Goal: Task Accomplishment & Management: Use online tool/utility

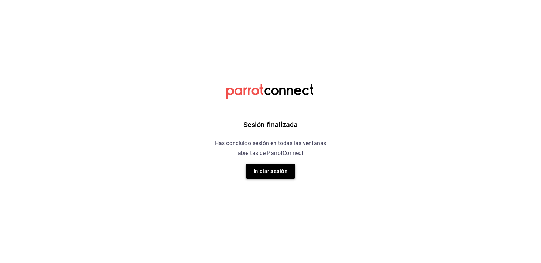
click at [259, 173] on button "Iniciar sesión" at bounding box center [270, 171] width 49 height 15
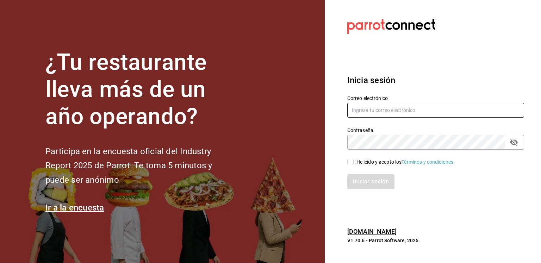
type input "[EMAIL_ADDRESS][DOMAIN_NAME]"
click at [352, 161] on input "He leído y acepto los Términos y condiciones." at bounding box center [350, 162] width 6 height 6
checkbox input "true"
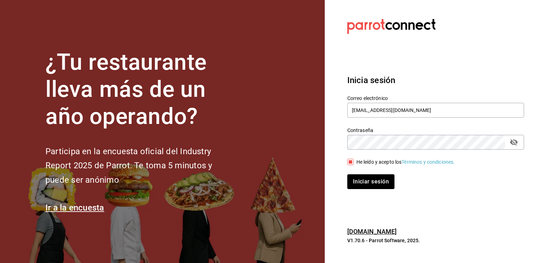
drag, startPoint x: 359, startPoint y: 178, endPoint x: 358, endPoint y: 172, distance: 6.1
click at [358, 172] on div "Iniciar sesión" at bounding box center [431, 177] width 185 height 23
click at [358, 181] on button "Iniciar sesión" at bounding box center [371, 181] width 48 height 15
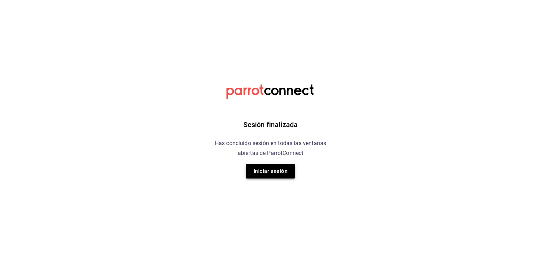
click at [264, 168] on button "Iniciar sesión" at bounding box center [270, 171] width 49 height 15
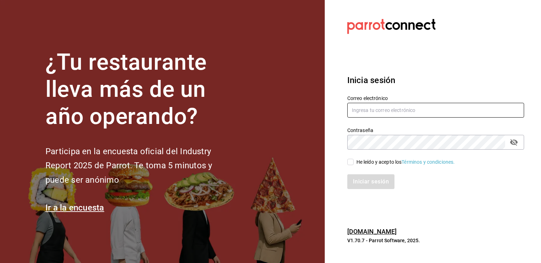
type input "edgarquintanilla55@gmail.com"
click at [352, 162] on input "He leído y acepto los Términos y condiciones." at bounding box center [350, 162] width 6 height 6
checkbox input "true"
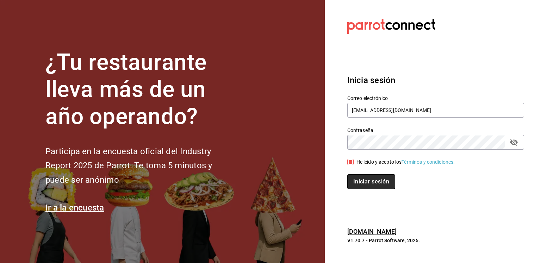
click at [359, 183] on button "Iniciar sesión" at bounding box center [371, 181] width 48 height 15
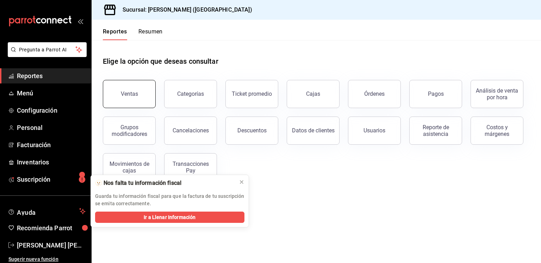
click at [136, 92] on div "Ventas" at bounding box center [129, 93] width 17 height 7
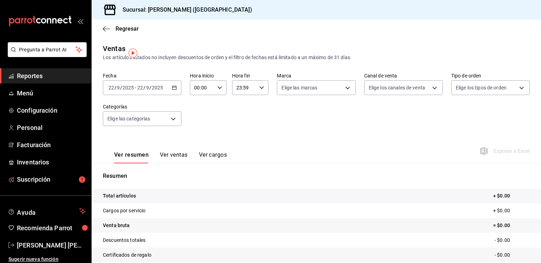
drag, startPoint x: 136, startPoint y: 92, endPoint x: 208, endPoint y: 119, distance: 77.9
click at [174, 88] on icon "button" at bounding box center [174, 87] width 5 height 5
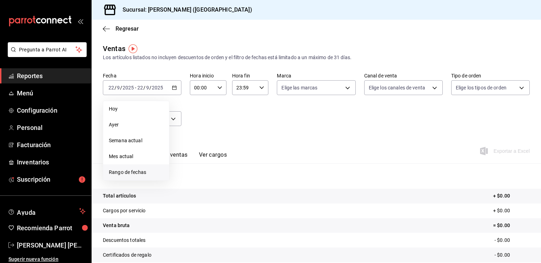
click at [137, 178] on li "Rango de fechas" at bounding box center [136, 172] width 66 height 16
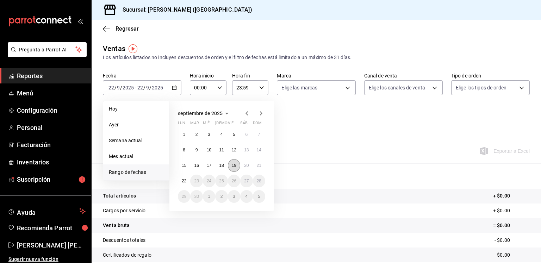
click at [234, 165] on abbr "19" at bounding box center [234, 165] width 5 height 5
click at [246, 167] on abbr "20" at bounding box center [246, 165] width 5 height 5
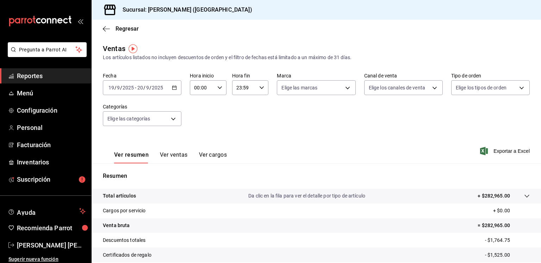
click at [262, 84] on div "23:59 Hora fin" at bounding box center [250, 87] width 37 height 15
click at [239, 142] on span "02" at bounding box center [239, 140] width 7 height 6
type input "02:59"
click at [315, 140] on div at bounding box center [270, 131] width 541 height 263
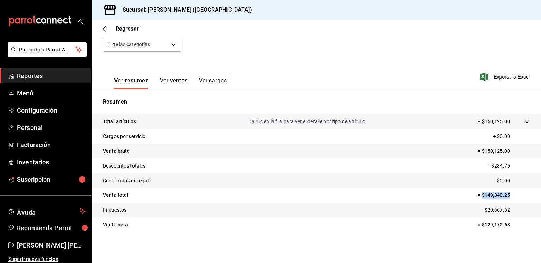
drag, startPoint x: 504, startPoint y: 195, endPoint x: 477, endPoint y: 196, distance: 26.8
click at [477, 196] on p "= $149,840.25" at bounding box center [503, 195] width 52 height 7
copy p "$149,840.25"
click at [181, 82] on button "Ver ventas" at bounding box center [174, 83] width 28 height 12
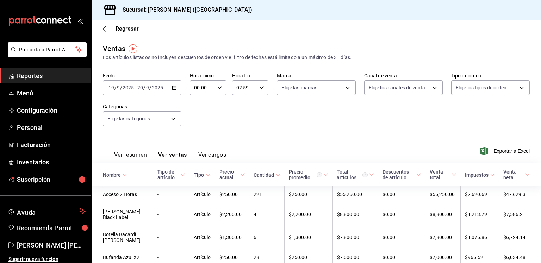
click at [175, 88] on \(Stroke\) "button" at bounding box center [174, 88] width 4 height 4
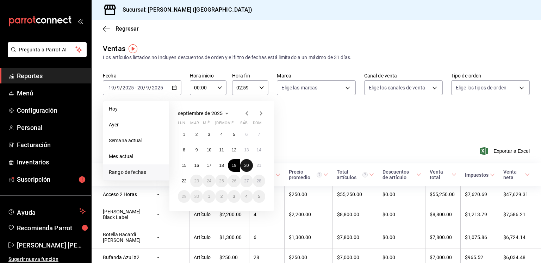
click at [246, 164] on abbr "20" at bounding box center [246, 165] width 5 height 5
click at [259, 165] on abbr "21" at bounding box center [259, 165] width 5 height 5
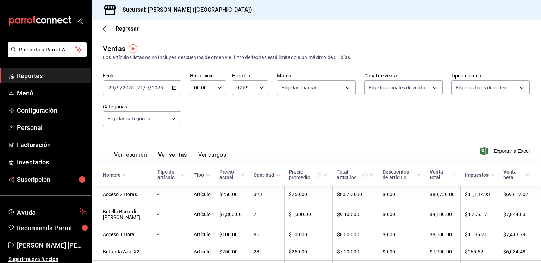
click at [144, 154] on button "Ver resumen" at bounding box center [130, 157] width 33 height 12
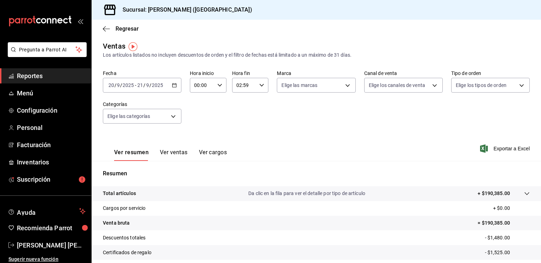
scroll to position [2, 0]
click at [218, 85] on icon "button" at bounding box center [219, 85] width 5 height 5
click at [196, 138] on span "03" at bounding box center [197, 136] width 7 height 6
type input "03:00"
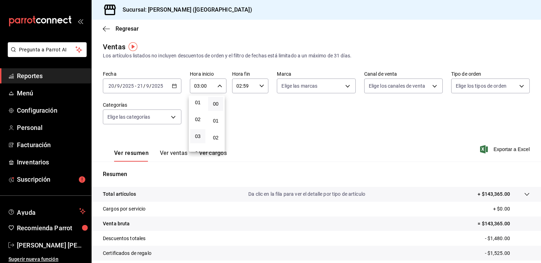
click at [296, 123] on div at bounding box center [270, 131] width 541 height 263
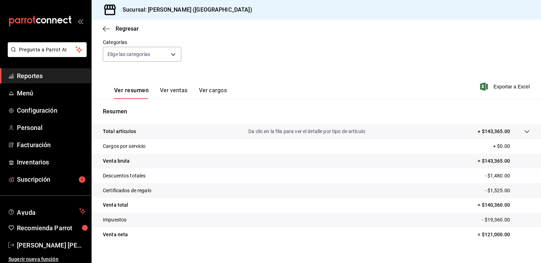
scroll to position [66, 0]
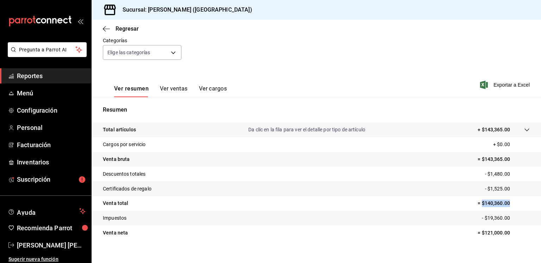
drag, startPoint x: 503, startPoint y: 203, endPoint x: 477, endPoint y: 205, distance: 26.4
click at [477, 205] on p "= $140,360.00" at bounding box center [503, 203] width 52 height 7
copy p "$140,360.00"
click at [171, 89] on button "Ver ventas" at bounding box center [174, 91] width 28 height 12
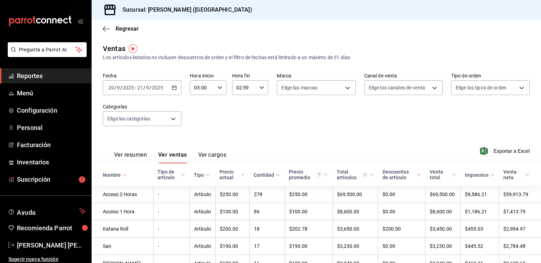
click at [174, 85] on icon "button" at bounding box center [174, 87] width 5 height 5
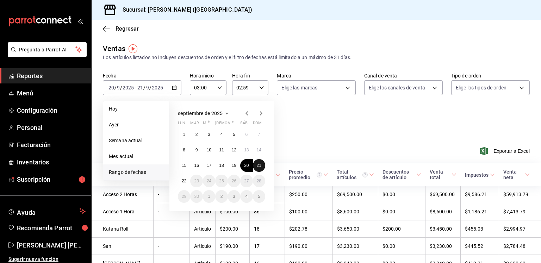
click at [258, 164] on abbr "21" at bounding box center [259, 165] width 5 height 5
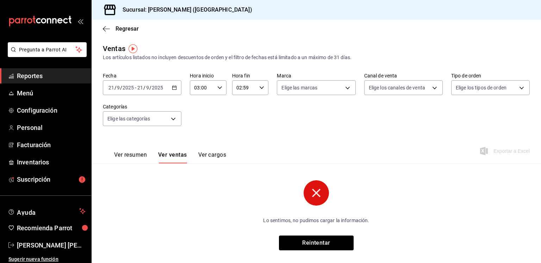
click at [259, 88] on \(Stroke\) "button" at bounding box center [261, 87] width 4 height 2
click at [104, 27] on div at bounding box center [270, 131] width 541 height 263
click at [104, 27] on icon "button" at bounding box center [104, 28] width 3 height 5
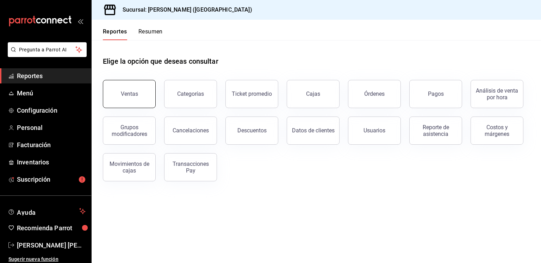
click at [136, 87] on button "Ventas" at bounding box center [129, 94] width 53 height 28
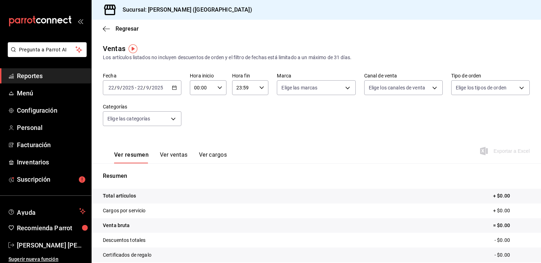
click at [175, 87] on icon "button" at bounding box center [174, 87] width 5 height 5
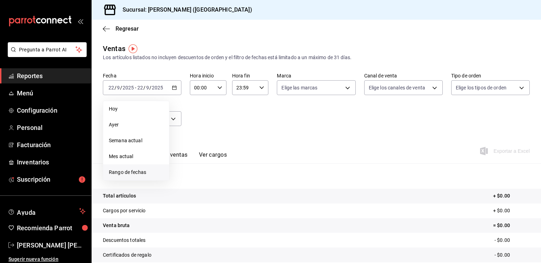
click at [145, 172] on span "Rango de fechas" at bounding box center [136, 172] width 55 height 7
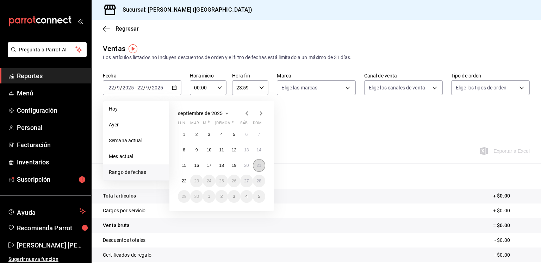
click at [258, 161] on button "21" at bounding box center [259, 165] width 12 height 13
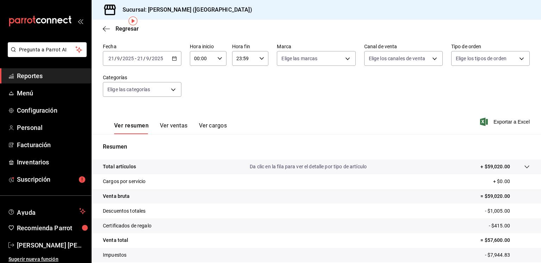
scroll to position [27, 0]
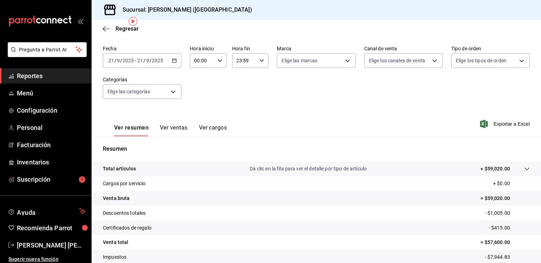
click at [220, 60] on icon "button" at bounding box center [219, 60] width 5 height 5
click at [199, 114] on span "03" at bounding box center [197, 114] width 7 height 6
type input "03:00"
click at [320, 108] on div at bounding box center [270, 131] width 541 height 263
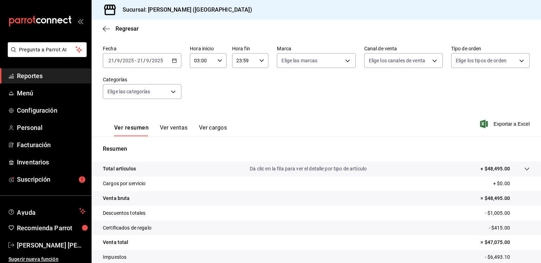
scroll to position [74, 0]
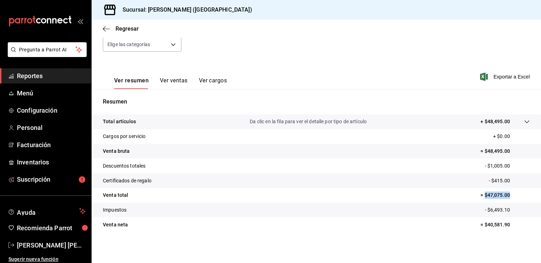
drag, startPoint x: 505, startPoint y: 195, endPoint x: 480, endPoint y: 200, distance: 25.1
click at [480, 200] on tr "Venta total = $47,075.00" at bounding box center [316, 195] width 449 height 15
copy p "$47,075.00"
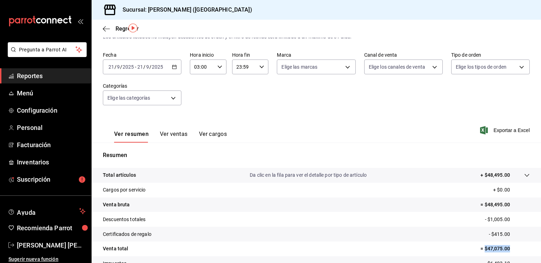
scroll to position [20, 0]
click at [165, 136] on button "Ver ventas" at bounding box center [174, 137] width 28 height 12
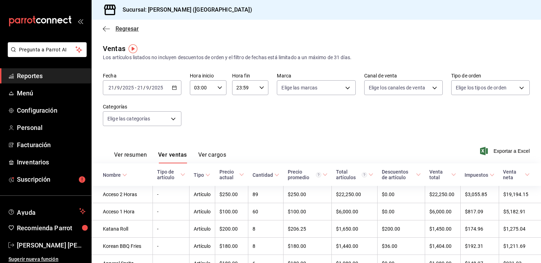
click at [104, 30] on icon "button" at bounding box center [106, 29] width 7 height 6
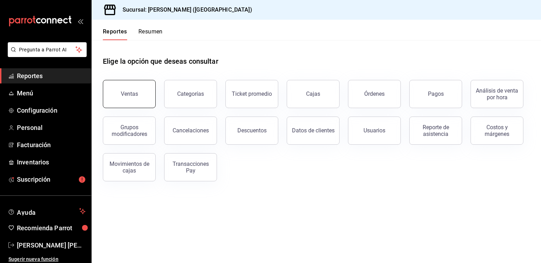
click at [137, 100] on button "Ventas" at bounding box center [129, 94] width 53 height 28
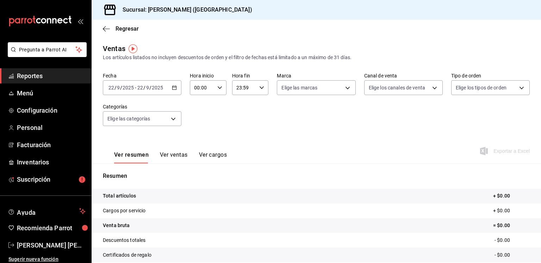
click at [173, 85] on icon "button" at bounding box center [174, 87] width 5 height 5
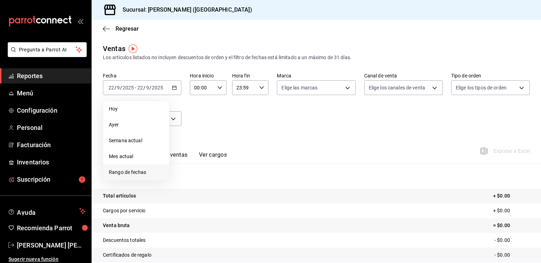
click at [144, 174] on span "Rango de fechas" at bounding box center [136, 172] width 55 height 7
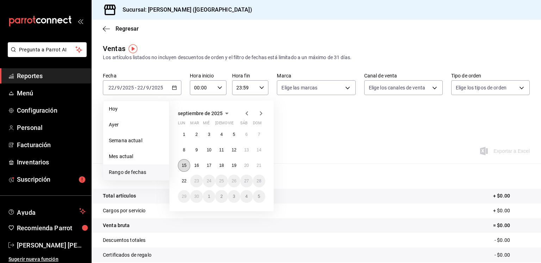
click at [181, 164] on button "15" at bounding box center [184, 165] width 12 height 13
click at [257, 166] on abbr "21" at bounding box center [259, 165] width 5 height 5
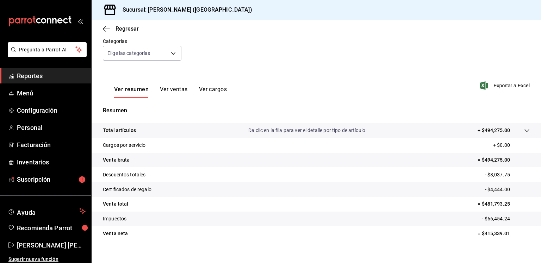
scroll to position [74, 0]
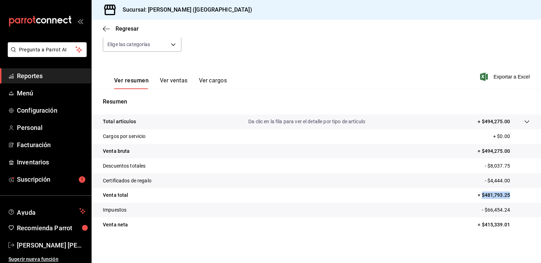
drag, startPoint x: 505, startPoint y: 195, endPoint x: 476, endPoint y: 194, distance: 28.9
click at [477, 194] on p "= $481,793.25" at bounding box center [503, 195] width 52 height 7
copy p "$481,793.25"
drag, startPoint x: 504, startPoint y: 151, endPoint x: 477, endPoint y: 154, distance: 26.9
click at [477, 154] on p "= $494,275.00" at bounding box center [503, 151] width 52 height 7
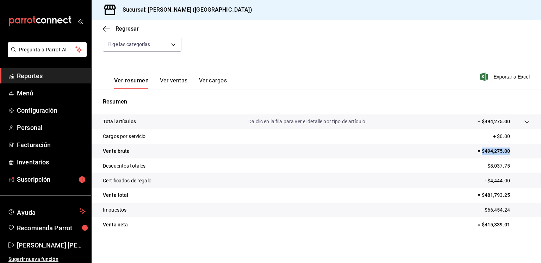
copy p "$494,275.00"
click at [107, 30] on icon "button" at bounding box center [106, 29] width 7 height 6
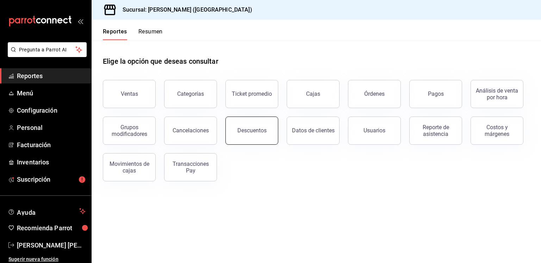
click at [236, 136] on button "Descuentos" at bounding box center [251, 131] width 53 height 28
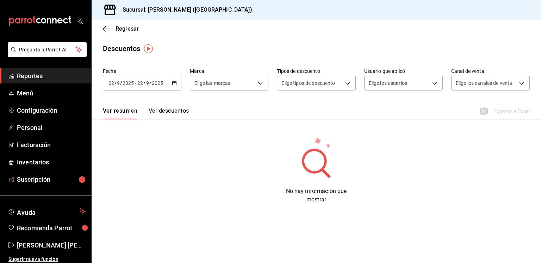
click at [175, 84] on icon "button" at bounding box center [174, 83] width 5 height 5
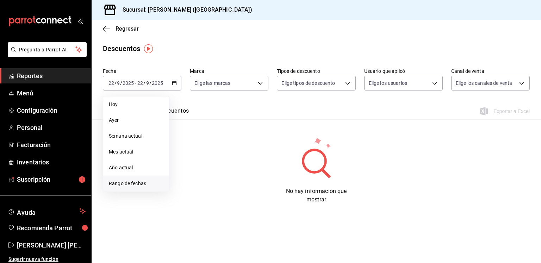
click at [140, 183] on span "Rango de fechas" at bounding box center [136, 183] width 55 height 7
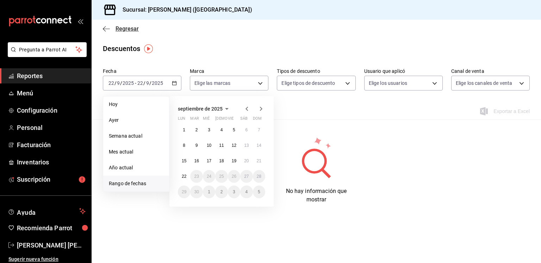
click at [106, 27] on icon "button" at bounding box center [106, 29] width 7 height 6
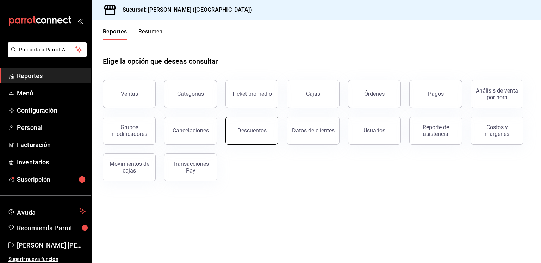
click at [242, 139] on button "Descuentos" at bounding box center [251, 131] width 53 height 28
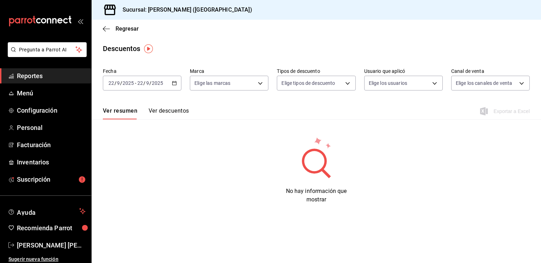
click at [175, 86] on div "2025-09-22 22 / 9 / 2025 - 2025-09-22 22 / 9 / 2025" at bounding box center [142, 83] width 79 height 15
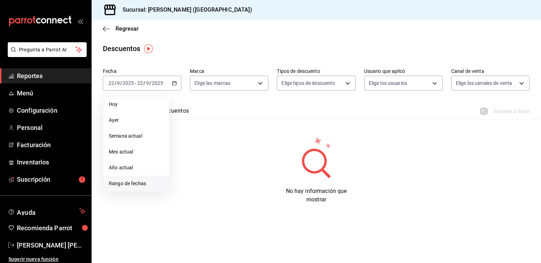
click at [136, 185] on span "Rango de fechas" at bounding box center [136, 183] width 55 height 7
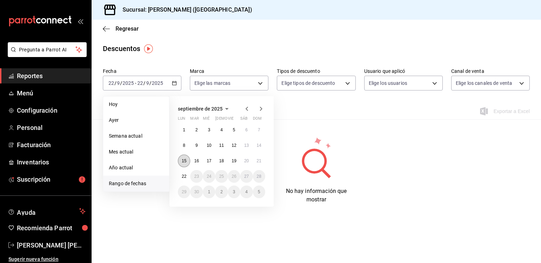
click at [182, 164] on button "15" at bounding box center [184, 161] width 12 height 13
click at [260, 164] on button "21" at bounding box center [259, 161] width 12 height 13
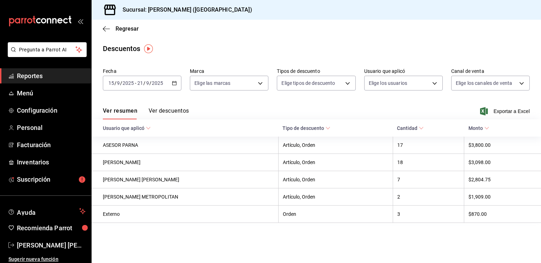
click at [172, 109] on button "Ver descuentos" at bounding box center [169, 113] width 40 height 12
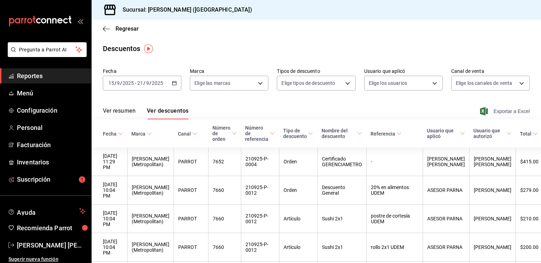
click at [490, 111] on span "Exportar a Excel" at bounding box center [505, 111] width 48 height 8
click at [36, 10] on div "mailbox folders" at bounding box center [45, 21] width 91 height 42
click at [42, 18] on icon "mailbox folders" at bounding box center [43, 20] width 5 height 5
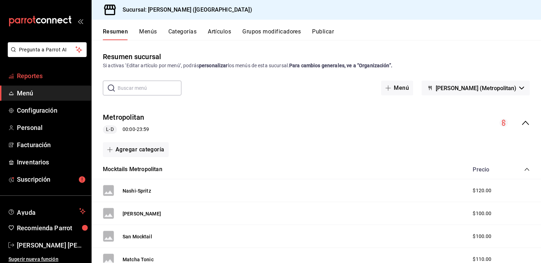
click at [31, 70] on link "Reportes" at bounding box center [45, 75] width 91 height 15
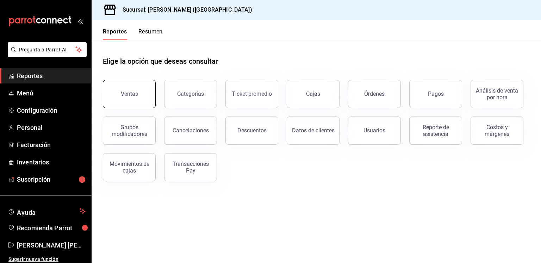
click at [137, 103] on button "Ventas" at bounding box center [129, 94] width 53 height 28
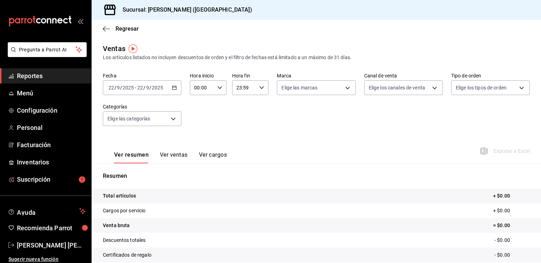
click at [172, 86] on icon "button" at bounding box center [174, 87] width 5 height 5
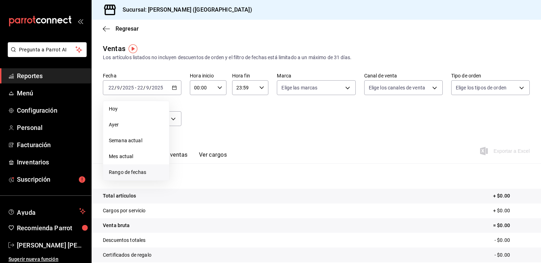
click at [142, 174] on span "Rango de fechas" at bounding box center [136, 172] width 55 height 7
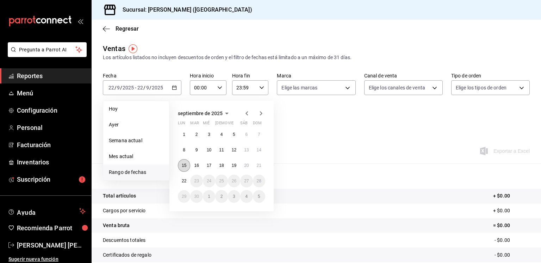
click at [184, 167] on abbr "15" at bounding box center [184, 165] width 5 height 5
click at [258, 162] on button "21" at bounding box center [259, 165] width 12 height 13
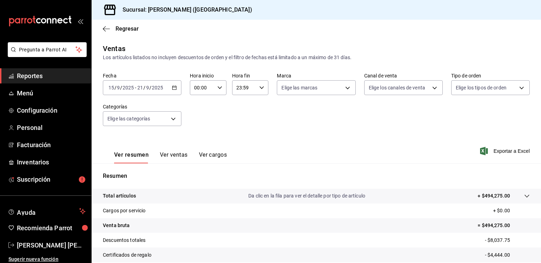
scroll to position [74, 0]
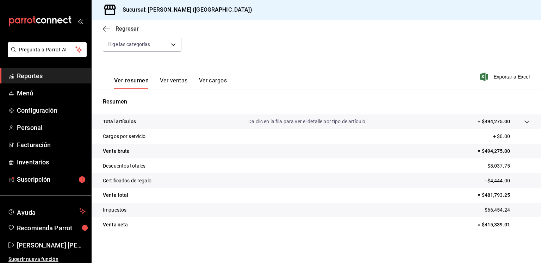
click at [103, 31] on icon "button" at bounding box center [106, 29] width 7 height 6
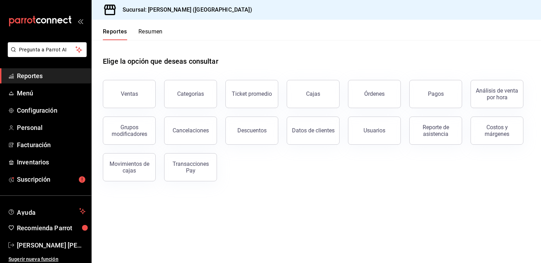
click at [158, 37] on button "Resumen" at bounding box center [150, 34] width 24 height 12
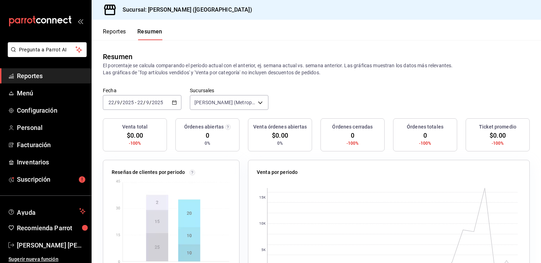
click at [174, 102] on icon "button" at bounding box center [174, 102] width 5 height 5
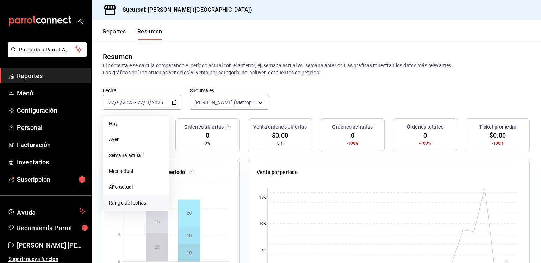
click at [117, 198] on li "Rango de fechas" at bounding box center [136, 203] width 66 height 16
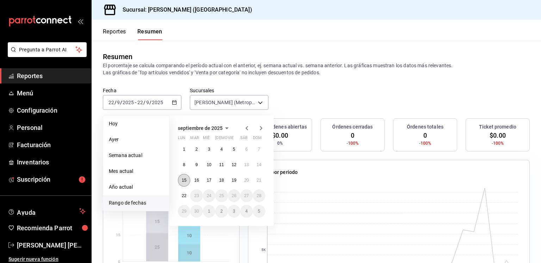
click at [189, 179] on button "15" at bounding box center [184, 180] width 12 height 13
click at [255, 178] on button "21" at bounding box center [259, 180] width 12 height 13
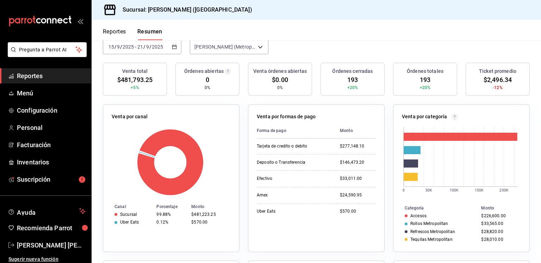
scroll to position [55, 0]
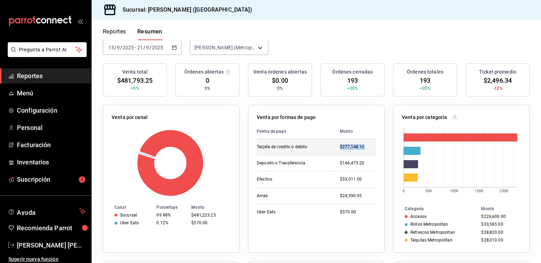
drag, startPoint x: 337, startPoint y: 144, endPoint x: 362, endPoint y: 148, distance: 24.5
click at [362, 148] on div "$277,148.10" at bounding box center [358, 147] width 36 height 6
copy div "$277,148.10"
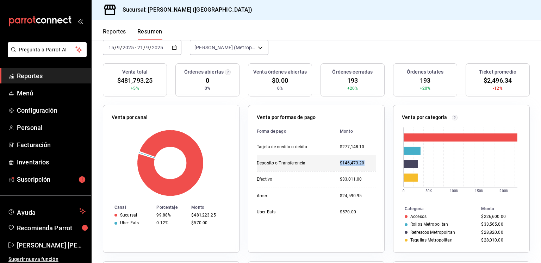
drag, startPoint x: 336, startPoint y: 162, endPoint x: 361, endPoint y: 166, distance: 24.9
click at [361, 166] on td "$146,473.20" at bounding box center [355, 163] width 42 height 16
copy div "$146,473.20"
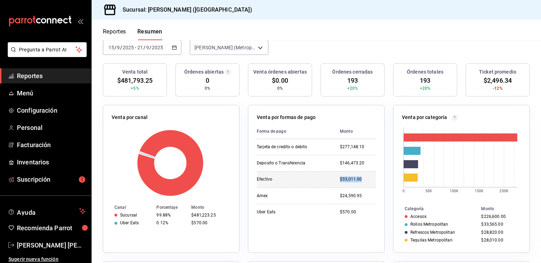
drag, startPoint x: 359, startPoint y: 178, endPoint x: 338, endPoint y: 178, distance: 21.5
click at [340, 178] on div "$33,011.00" at bounding box center [358, 179] width 36 height 6
click at [343, 179] on div "$33,011.00" at bounding box center [358, 179] width 36 height 6
drag, startPoint x: 336, startPoint y: 178, endPoint x: 359, endPoint y: 181, distance: 23.1
click at [359, 181] on td "$33,011.00" at bounding box center [355, 179] width 42 height 16
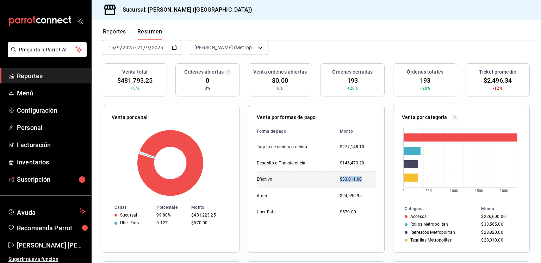
copy div "$33,011.00"
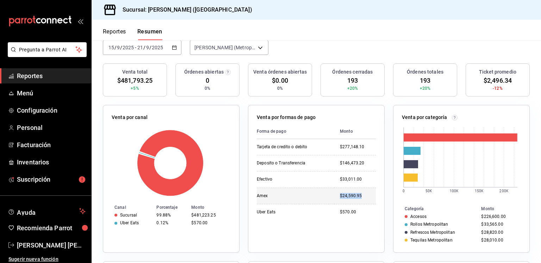
drag, startPoint x: 360, startPoint y: 197, endPoint x: 338, endPoint y: 196, distance: 22.2
click at [340, 196] on div "$24,590.95" at bounding box center [358, 196] width 36 height 6
copy div "$24,590.95"
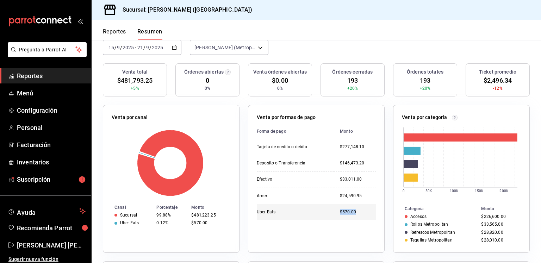
drag, startPoint x: 355, startPoint y: 211, endPoint x: 337, endPoint y: 214, distance: 18.6
click at [337, 214] on td "$570.00" at bounding box center [355, 212] width 42 height 16
drag, startPoint x: 346, startPoint y: 212, endPoint x: 358, endPoint y: 137, distance: 75.3
click at [358, 137] on th "Monto" at bounding box center [355, 131] width 42 height 15
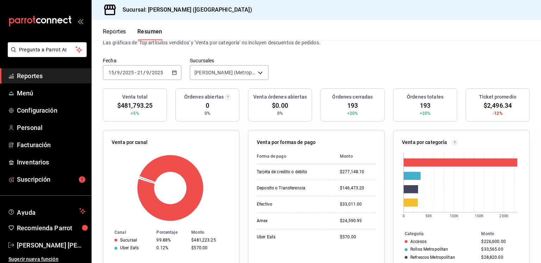
scroll to position [0, 0]
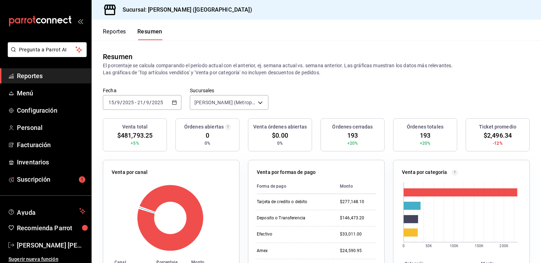
click at [117, 34] on button "Reportes" at bounding box center [114, 34] width 23 height 12
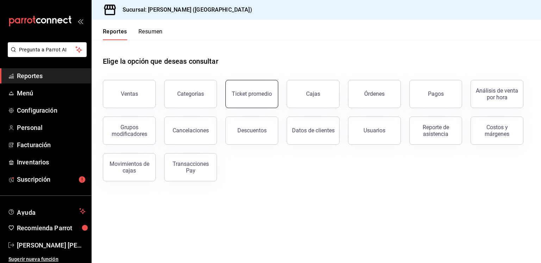
click at [264, 99] on button "Ticket promedio" at bounding box center [251, 94] width 53 height 28
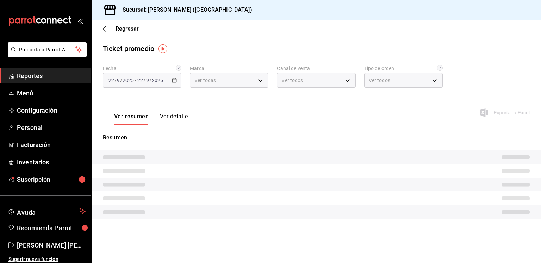
type input "bc1274ef-1fd3-4ced-8044-178ff7dd60b4"
type input "PARROT,UBER_EATS,RAPPI,DIDI_FOOD,ONLINE"
type input "e78979ae-e102-41e8-8472-200a9551d9c5,d16e45ea-a37e-4082-b4ef-8555db7be011,53d60…"
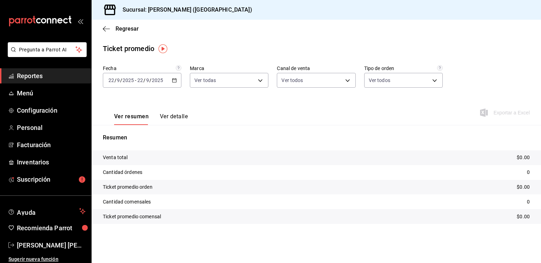
click at [181, 80] on div "Fecha 2025-09-22 22 / 9 / 2025 - 2025-09-22 22 / 9 / 2025 Marca Ver todas bc127…" at bounding box center [316, 80] width 427 height 31
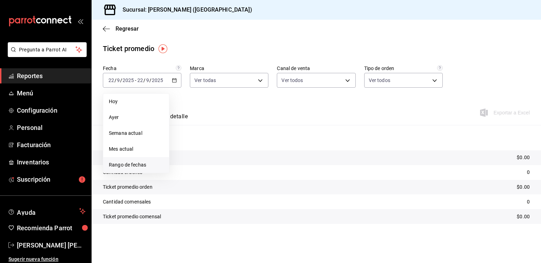
click at [152, 167] on span "Rango de fechas" at bounding box center [136, 164] width 55 height 7
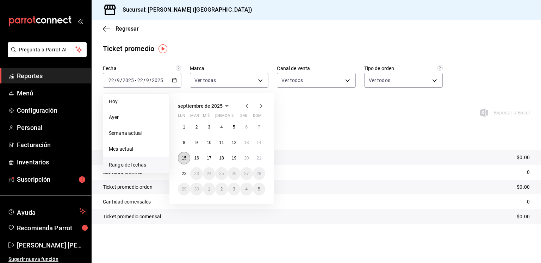
click at [183, 158] on abbr "15" at bounding box center [184, 158] width 5 height 5
click at [261, 158] on abbr "21" at bounding box center [259, 158] width 5 height 5
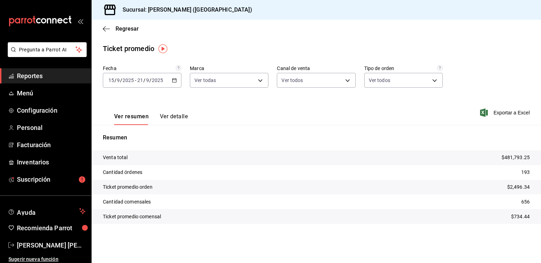
click at [180, 121] on button "Ver detalle" at bounding box center [174, 119] width 28 height 12
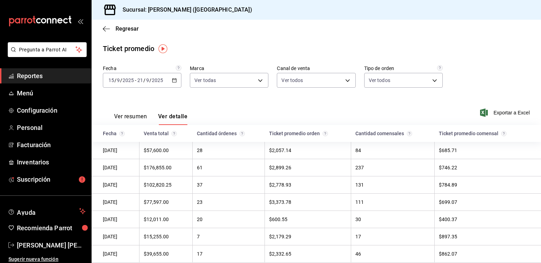
click at [130, 113] on button "Ver resumen" at bounding box center [130, 119] width 33 height 12
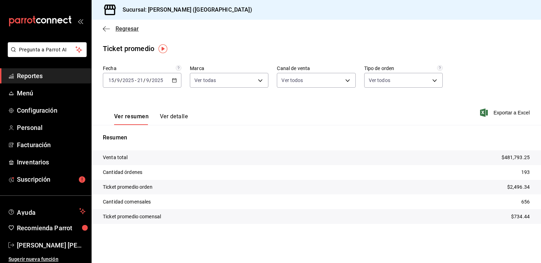
click at [105, 29] on icon "button" at bounding box center [106, 29] width 7 height 0
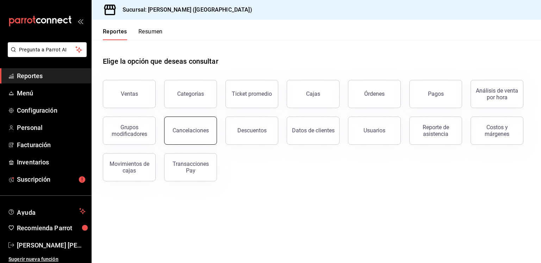
click at [181, 141] on button "Cancelaciones" at bounding box center [190, 131] width 53 height 28
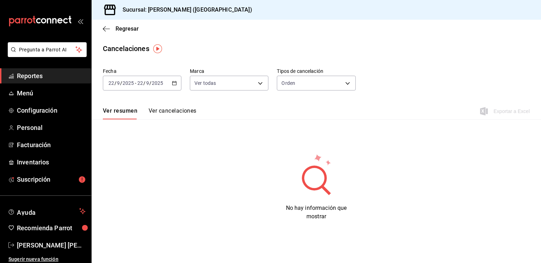
click at [176, 85] on div "2025-09-22 22 / 9 / 2025 - 2025-09-22 22 / 9 / 2025" at bounding box center [142, 83] width 79 height 15
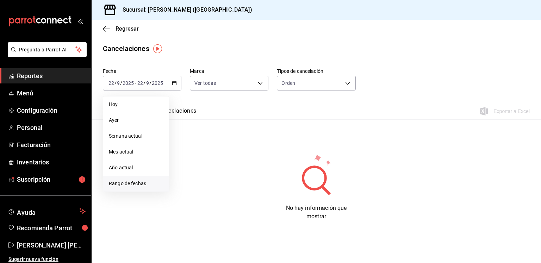
click at [162, 185] on span "Rango de fechas" at bounding box center [136, 183] width 55 height 7
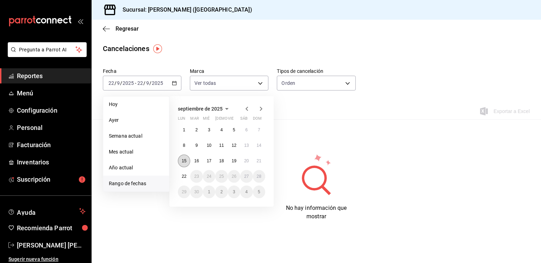
click at [181, 158] on button "15" at bounding box center [184, 161] width 12 height 13
click at [255, 162] on button "21" at bounding box center [259, 161] width 12 height 13
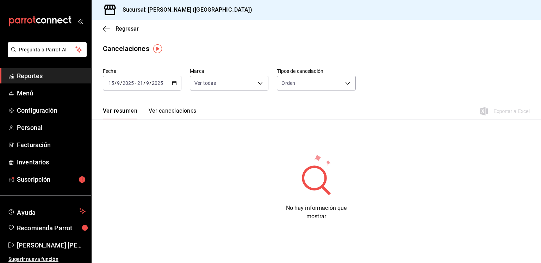
click at [191, 116] on button "Ver cancelaciones" at bounding box center [173, 113] width 48 height 12
click at [344, 88] on body "Pregunta a Parrot AI Reportes Menú Configuración Personal Facturación Inventari…" at bounding box center [270, 131] width 541 height 263
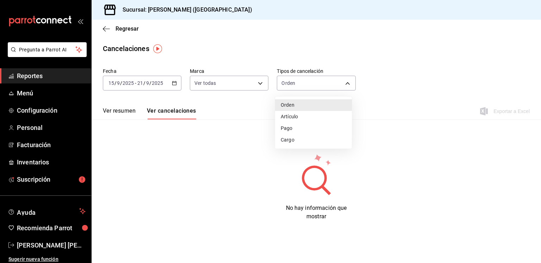
click at [302, 117] on li "Artículo" at bounding box center [313, 117] width 77 height 12
type input "ORDER_ITEM"
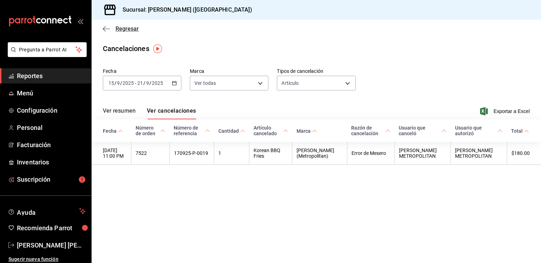
click at [104, 30] on icon "button" at bounding box center [104, 28] width 3 height 5
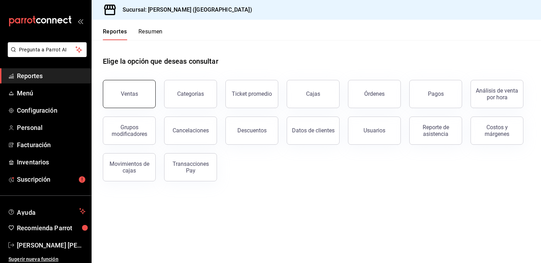
click at [118, 90] on button "Ventas" at bounding box center [129, 94] width 53 height 28
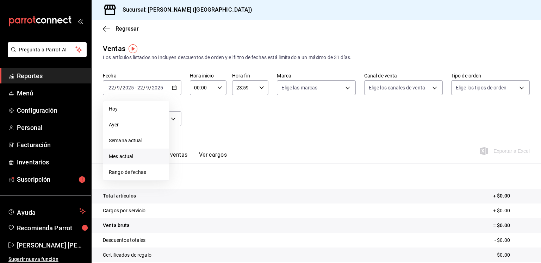
click at [142, 155] on span "Mes actual" at bounding box center [136, 156] width 55 height 7
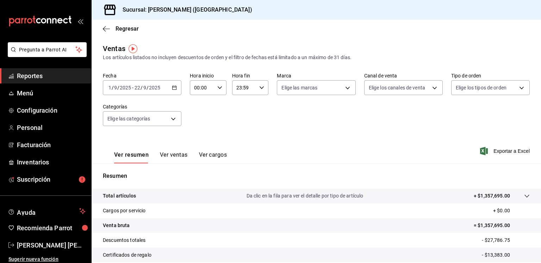
scroll to position [74, 0]
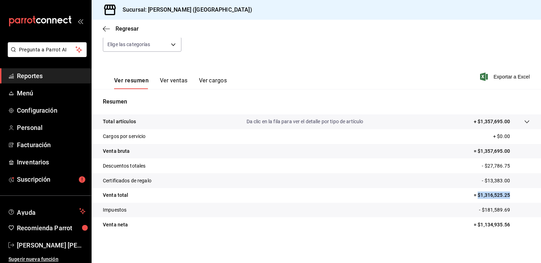
drag, startPoint x: 507, startPoint y: 196, endPoint x: 473, endPoint y: 198, distance: 33.8
click at [474, 198] on p "= $1,316,525.25" at bounding box center [502, 195] width 56 height 7
click at [107, 29] on icon "button" at bounding box center [106, 29] width 7 height 6
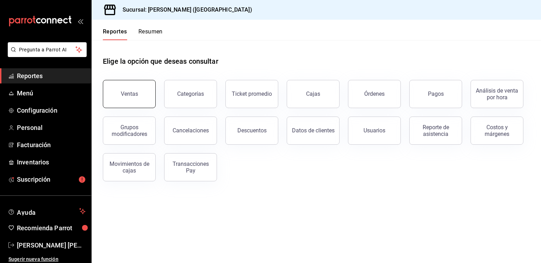
click at [133, 104] on button "Ventas" at bounding box center [129, 94] width 53 height 28
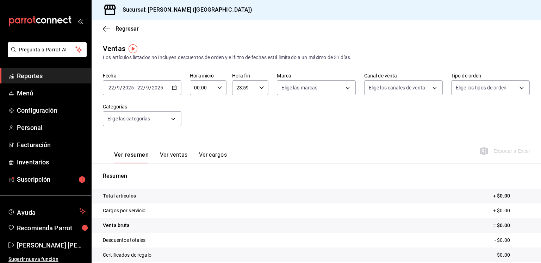
click at [172, 88] on icon "button" at bounding box center [174, 87] width 5 height 5
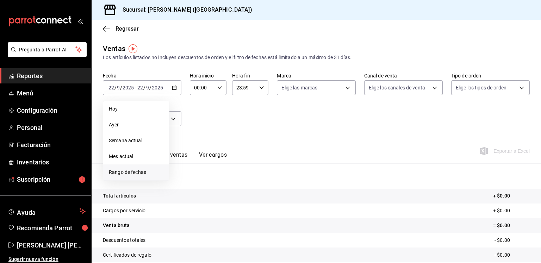
click at [142, 171] on span "Rango de fechas" at bounding box center [136, 172] width 55 height 7
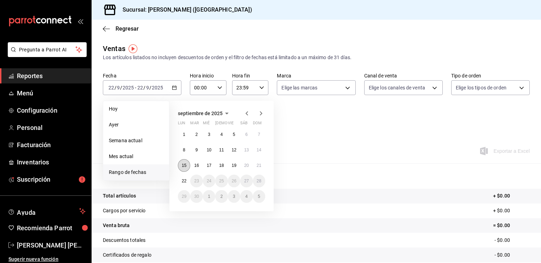
click at [185, 167] on abbr "15" at bounding box center [184, 165] width 5 height 5
click at [256, 168] on button "21" at bounding box center [259, 165] width 12 height 13
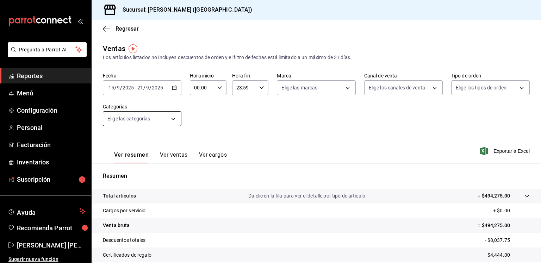
click at [175, 115] on body "Pregunta a Parrot AI Reportes Menú Configuración Personal Facturación Inventari…" at bounding box center [270, 131] width 541 height 263
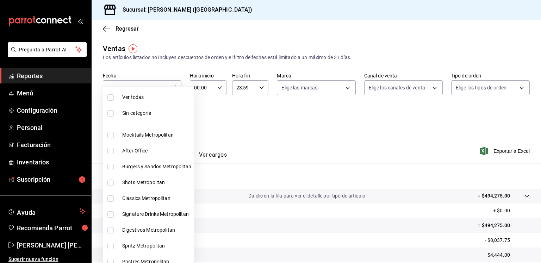
click at [153, 139] on li "Mocktails Metropolitan" at bounding box center [148, 135] width 91 height 16
type input "4d305528-b5b4-4405-b82a-cb1b3330fbfc"
checkbox input "true"
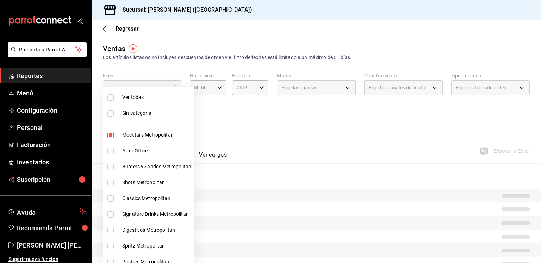
click at [139, 146] on li "After Office" at bounding box center [148, 151] width 91 height 16
type input "4d305528-b5b4-4405-b82a-cb1b3330fbfc,cb934fe1-b366-49e1-a04c-0ef7884564a3"
checkbox input "true"
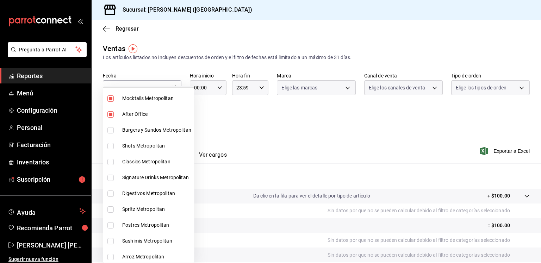
scroll to position [39, 0]
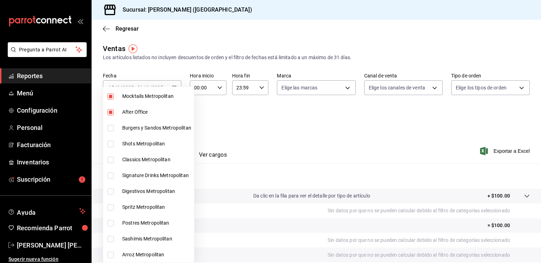
click at [139, 146] on span "Shots Metropolitan" at bounding box center [156, 143] width 69 height 7
type input "4d305528-b5b4-4405-b82a-cb1b3330fbfc,cb934fe1-b366-49e1-a04c-0ef7884564a3,d2ba1…"
checkbox input "true"
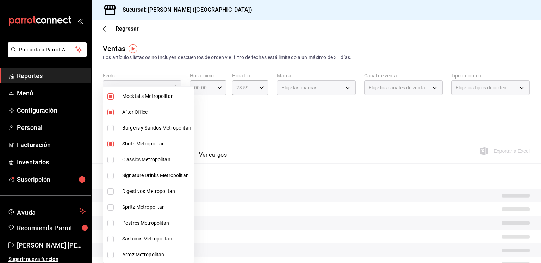
click at [142, 158] on span "Classics Metropolitan" at bounding box center [156, 159] width 69 height 7
type input "4d305528-b5b4-4405-b82a-cb1b3330fbfc,cb934fe1-b366-49e1-a04c-0ef7884564a3,d2ba1…"
checkbox input "true"
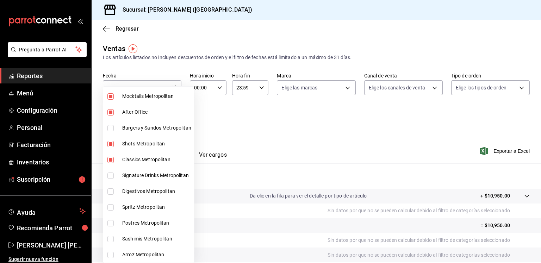
click at [142, 174] on span "Signature Drinks Metropolitan" at bounding box center [156, 175] width 69 height 7
type input "4d305528-b5b4-4405-b82a-cb1b3330fbfc,cb934fe1-b366-49e1-a04c-0ef7884564a3,d2ba1…"
checkbox input "true"
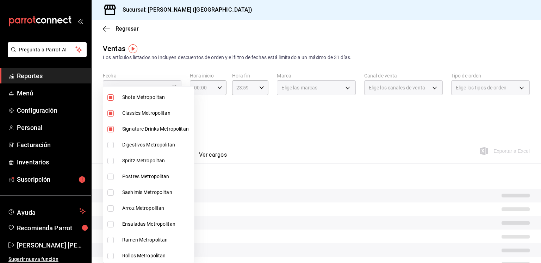
scroll to position [87, 0]
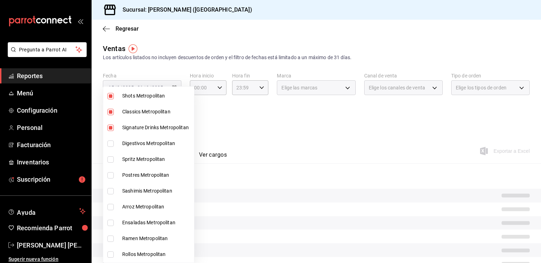
click at [131, 145] on span "Digestivos Metropolitan" at bounding box center [156, 143] width 69 height 7
type input "4d305528-b5b4-4405-b82a-cb1b3330fbfc,cb934fe1-b366-49e1-a04c-0ef7884564a3,d2ba1…"
checkbox input "true"
click at [131, 161] on span "Spritz Metropolitan" at bounding box center [156, 159] width 69 height 7
type input "4d305528-b5b4-4405-b82a-cb1b3330fbfc,cb934fe1-b366-49e1-a04c-0ef7884564a3,d2ba1…"
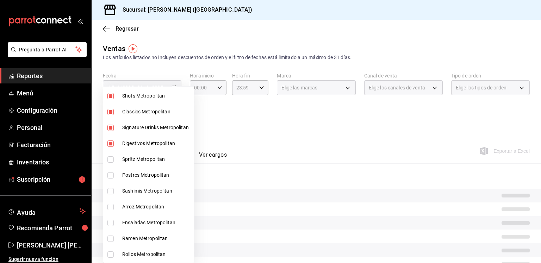
checkbox input "true"
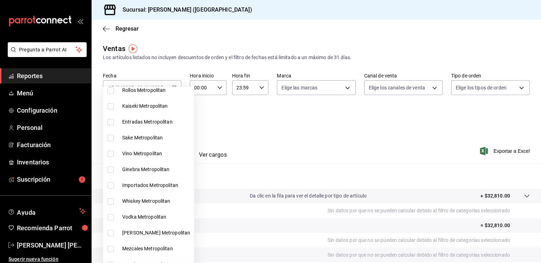
scroll to position [252, 0]
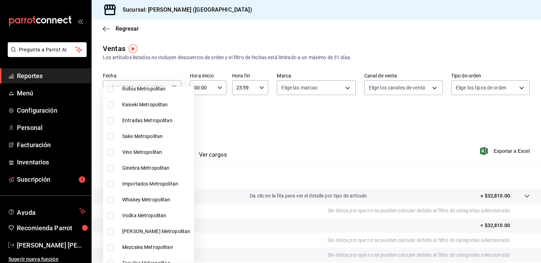
click at [126, 134] on span "Sake Metropolitan" at bounding box center [156, 136] width 69 height 7
type input "4d305528-b5b4-4405-b82a-cb1b3330fbfc,cb934fe1-b366-49e1-a04c-0ef7884564a3,d2ba1…"
checkbox input "true"
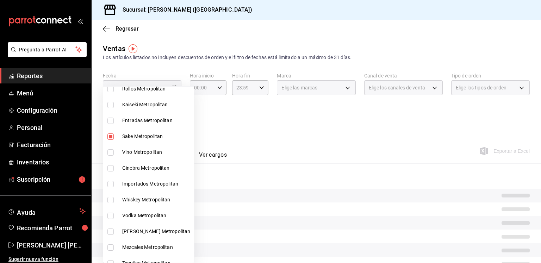
click at [128, 157] on li "Vino Metropolitan" at bounding box center [148, 152] width 91 height 16
type input "4d305528-b5b4-4405-b82a-cb1b3330fbfc,cb934fe1-b366-49e1-a04c-0ef7884564a3,d2ba1…"
checkbox input "true"
click at [128, 162] on li "Ginebra Metropolitan" at bounding box center [148, 168] width 91 height 16
type input "4d305528-b5b4-4405-b82a-cb1b3330fbfc,cb934fe1-b366-49e1-a04c-0ef7884564a3,d2ba1…"
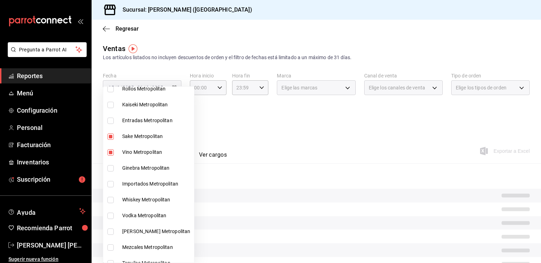
checkbox input "true"
click at [127, 177] on li "Importados Metropolitan" at bounding box center [148, 184] width 91 height 16
type input "4d305528-b5b4-4405-b82a-cb1b3330fbfc,cb934fe1-b366-49e1-a04c-0ef7884564a3,d2ba1…"
checkbox input "true"
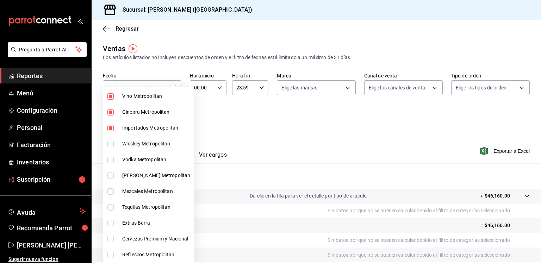
scroll to position [308, 0]
click at [127, 142] on span "Whiskey Metropolitan" at bounding box center [156, 143] width 69 height 7
type input "4d305528-b5b4-4405-b82a-cb1b3330fbfc,cb934fe1-b366-49e1-a04c-0ef7884564a3,d2ba1…"
checkbox input "true"
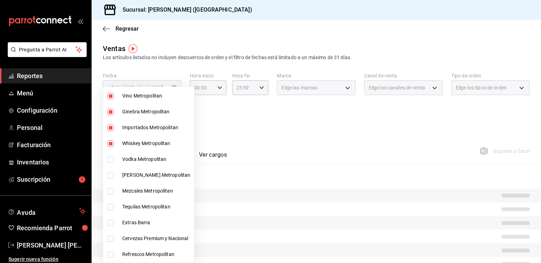
click at [127, 156] on span "Vodka Metropolitan" at bounding box center [156, 159] width 69 height 7
type input "4d305528-b5b4-4405-b82a-cb1b3330fbfc,cb934fe1-b366-49e1-a04c-0ef7884564a3,d2ba1…"
checkbox input "true"
click at [127, 175] on span "Ron Metropolitan" at bounding box center [156, 174] width 69 height 7
type input "4d305528-b5b4-4405-b82a-cb1b3330fbfc,cb934fe1-b366-49e1-a04c-0ef7884564a3,d2ba1…"
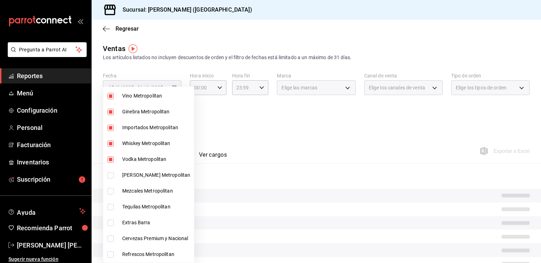
checkbox input "true"
click at [127, 185] on li "Mezcales Metropolitan" at bounding box center [148, 191] width 91 height 16
type input "4d305528-b5b4-4405-b82a-cb1b3330fbfc,cb934fe1-b366-49e1-a04c-0ef7884564a3,d2ba1…"
checkbox input "true"
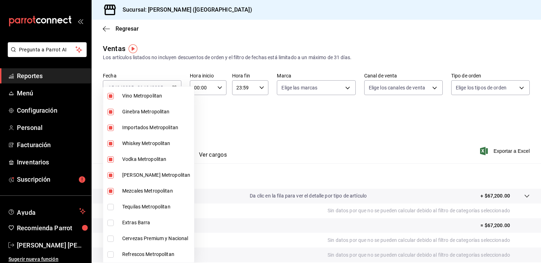
scroll to position [324, 0]
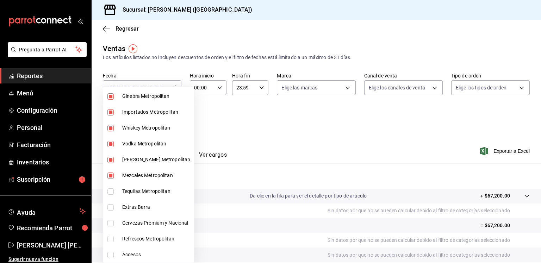
click at [127, 190] on span "Tequilas Metropolitan" at bounding box center [156, 191] width 69 height 7
type input "4d305528-b5b4-4405-b82a-cb1b3330fbfc,cb934fe1-b366-49e1-a04c-0ef7884564a3,d2ba1…"
checkbox input "true"
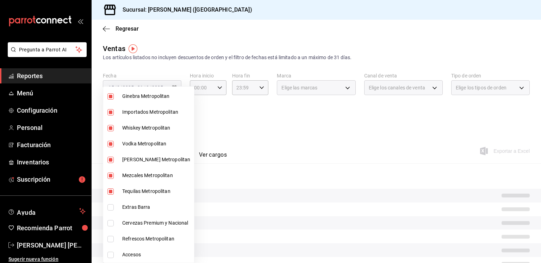
click at [127, 202] on li "Extras Barra" at bounding box center [148, 207] width 91 height 16
type input "4d305528-b5b4-4405-b82a-cb1b3330fbfc,cb934fe1-b366-49e1-a04c-0ef7884564a3,d2ba1…"
checkbox input "true"
click at [128, 223] on span "Cervezas Premium y Nacional" at bounding box center [156, 222] width 69 height 7
type input "4d305528-b5b4-4405-b82a-cb1b3330fbfc,cb934fe1-b366-49e1-a04c-0ef7884564a3,d2ba1…"
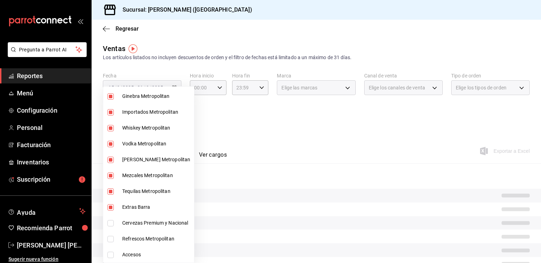
checkbox input "true"
click at [128, 234] on li "Refrescos Metropolitan" at bounding box center [148, 239] width 91 height 16
type input "4d305528-b5b4-4405-b82a-cb1b3330fbfc,cb934fe1-b366-49e1-a04c-0ef7884564a3,d2ba1…"
checkbox input "true"
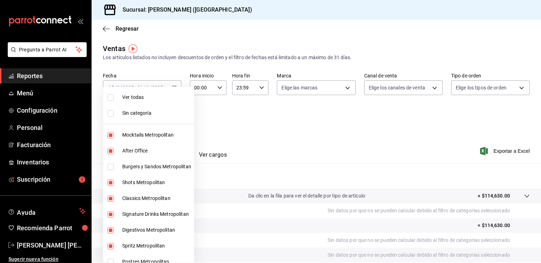
click at [280, 137] on div at bounding box center [270, 131] width 541 height 263
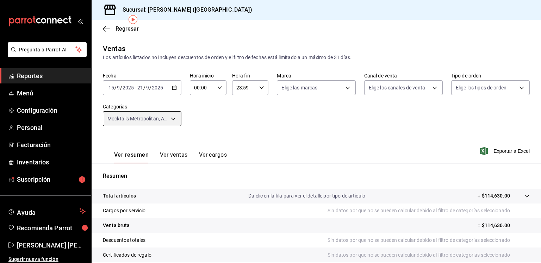
scroll to position [74, 0]
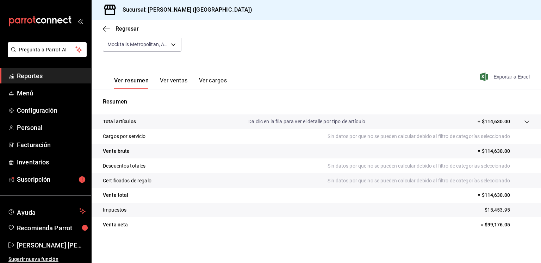
click at [508, 76] on span "Exportar a Excel" at bounding box center [505, 77] width 48 height 8
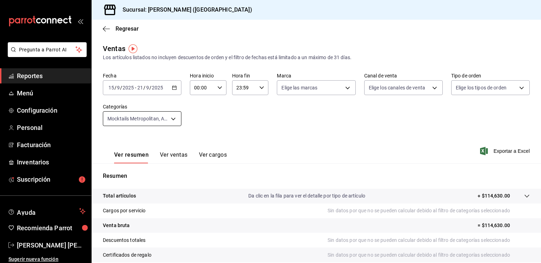
click at [176, 118] on body "Pregunta a Parrot AI Reportes Menú Configuración Personal Facturación Inventari…" at bounding box center [270, 131] width 541 height 263
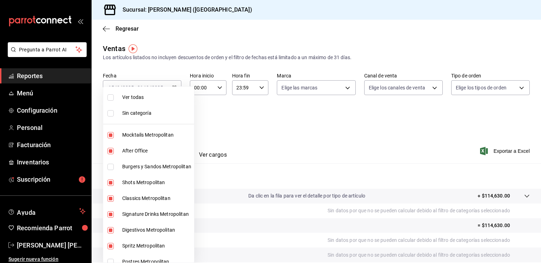
click at [141, 103] on li "Ver todas" at bounding box center [148, 97] width 91 height 16
type input "4d305528-b5b4-4405-b82a-cb1b3330fbfc,cb934fe1-b366-49e1-a04c-0ef7884564a3,602ac…"
checkbox input "true"
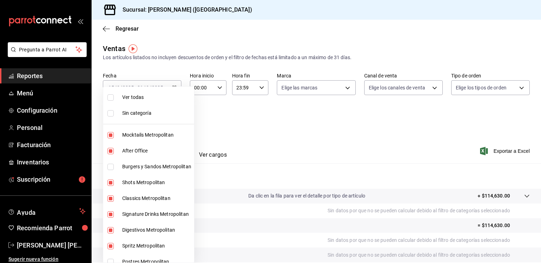
checkbox input "true"
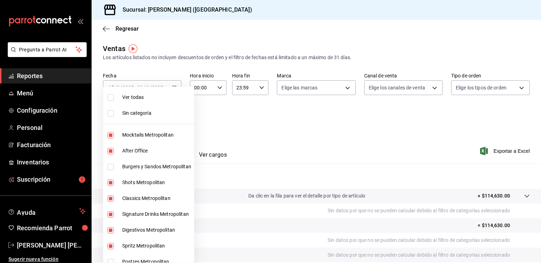
checkbox input "true"
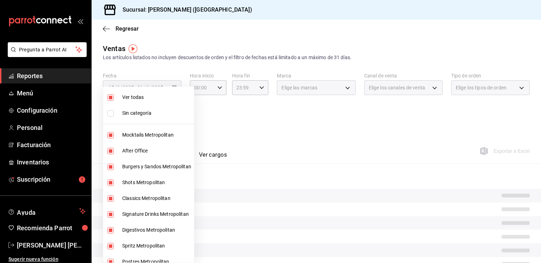
click at [141, 103] on li "Ver todas" at bounding box center [148, 97] width 91 height 16
checkbox input "false"
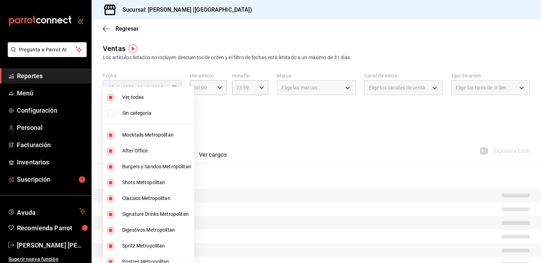
checkbox input "false"
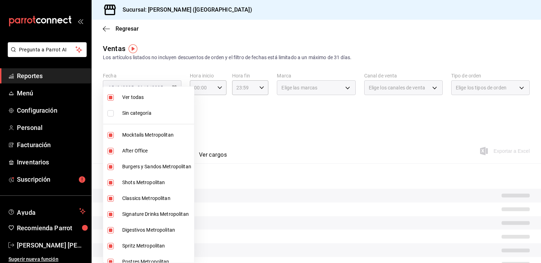
checkbox input "false"
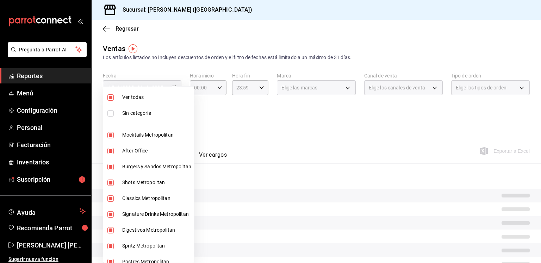
checkbox input "false"
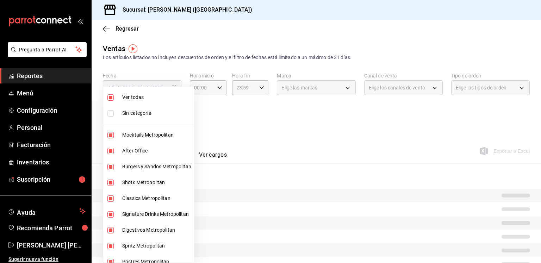
checkbox input "false"
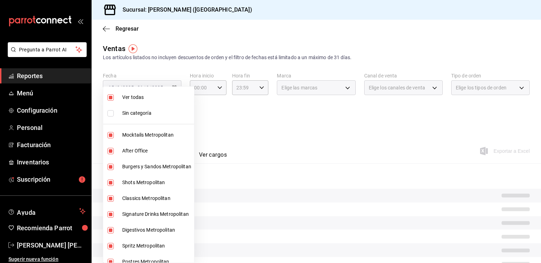
checkbox input "false"
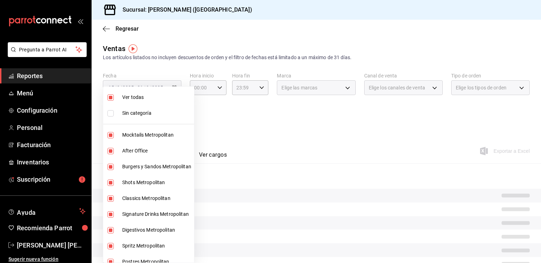
checkbox input "false"
click at [140, 163] on span "Burgers y Sandos Metropolitan" at bounding box center [156, 166] width 69 height 7
type input "602acce8-4e7e-4328-9874-32a31f30861a"
checkbox input "true"
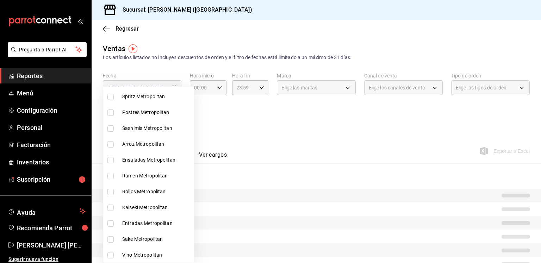
scroll to position [150, 0]
click at [127, 114] on span "Postres Metropolitan" at bounding box center [156, 111] width 69 height 7
type input "602acce8-4e7e-4328-9874-32a31f30861a,7525f12c-2aa2-4968-8a57-f43a5a3a6826"
checkbox input "true"
click at [127, 129] on span "Sashimis Metropolitan" at bounding box center [156, 127] width 69 height 7
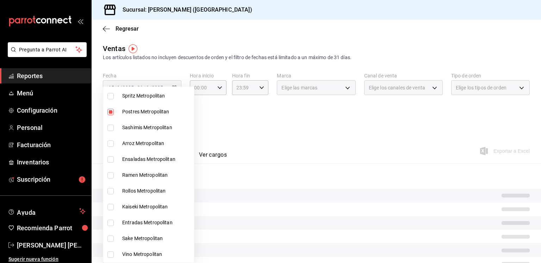
type input "602acce8-4e7e-4328-9874-32a31f30861a,7525f12c-2aa2-4968-8a57-f43a5a3a6826,eb078…"
checkbox input "true"
click at [128, 140] on span "Arroz Metropolitan" at bounding box center [156, 143] width 69 height 7
type input "602acce8-4e7e-4328-9874-32a31f30861a,7525f12c-2aa2-4968-8a57-f43a5a3a6826,eb078…"
checkbox input "true"
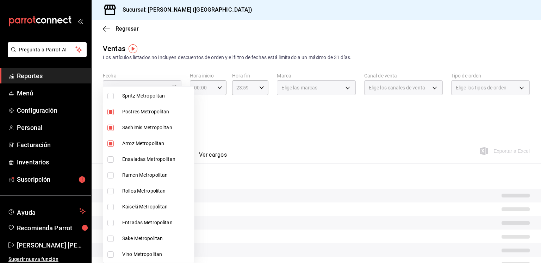
click at [130, 159] on span "Ensaladas Metropolitan" at bounding box center [156, 159] width 69 height 7
type input "602acce8-4e7e-4328-9874-32a31f30861a,7525f12c-2aa2-4968-8a57-f43a5a3a6826,eb078…"
checkbox input "true"
click at [132, 178] on li "Ramen Metropolitan" at bounding box center [148, 175] width 91 height 16
type input "602acce8-4e7e-4328-9874-32a31f30861a,7525f12c-2aa2-4968-8a57-f43a5a3a6826,eb078…"
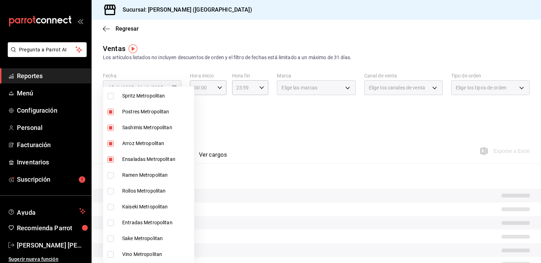
checkbox input "true"
click at [132, 193] on span "Rollos Metropolitan" at bounding box center [156, 190] width 69 height 7
type input "602acce8-4e7e-4328-9874-32a31f30861a,7525f12c-2aa2-4968-8a57-f43a5a3a6826,eb078…"
checkbox input "true"
click at [132, 206] on span "Kaiseki Metropolitan" at bounding box center [156, 206] width 69 height 7
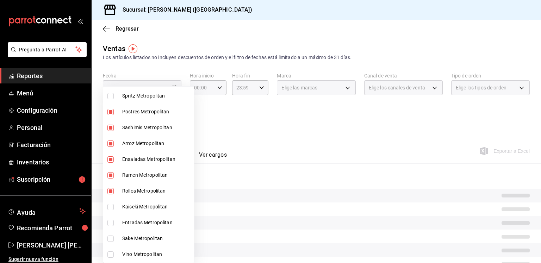
type input "602acce8-4e7e-4328-9874-32a31f30861a,7525f12c-2aa2-4968-8a57-f43a5a3a6826,eb078…"
checkbox input "true"
click at [132, 218] on li "Entradas Metropolitan" at bounding box center [148, 223] width 91 height 16
type input "602acce8-4e7e-4328-9874-32a31f30861a,7525f12c-2aa2-4968-8a57-f43a5a3a6826,eb078…"
checkbox input "true"
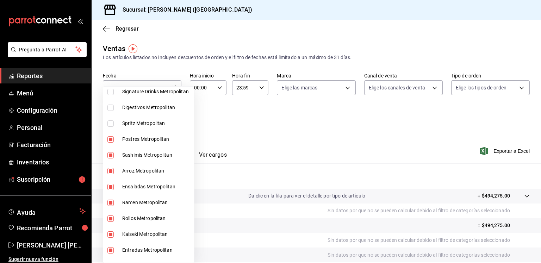
scroll to position [137, 0]
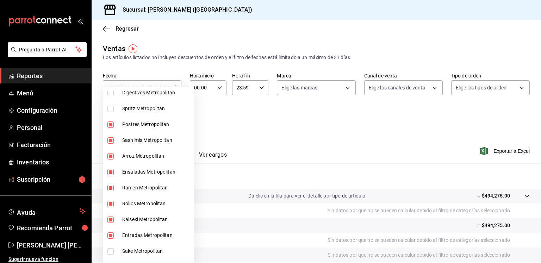
click at [295, 129] on div at bounding box center [270, 131] width 541 height 263
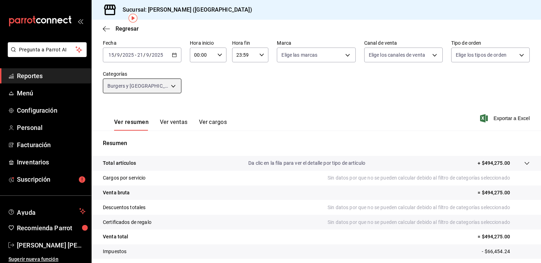
scroll to position [34, 0]
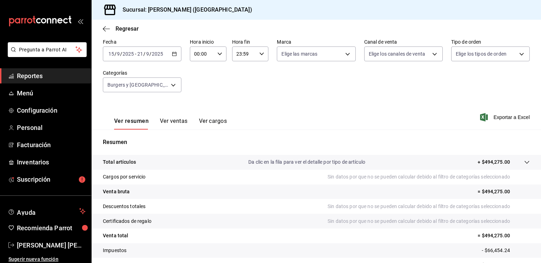
click at [182, 84] on div "Fecha 2025-09-15 15 / 9 / 2025 - 2025-09-21 21 / 9 / 2025 Hora inicio 00:00 Hor…" at bounding box center [316, 70] width 427 height 62
click at [175, 84] on body "Pregunta a Parrot AI Reportes Menú Configuración Personal Facturación Inventari…" at bounding box center [270, 131] width 541 height 263
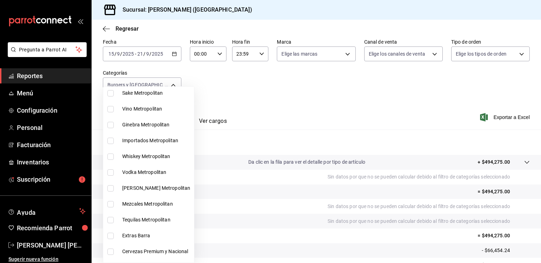
scroll to position [324, 0]
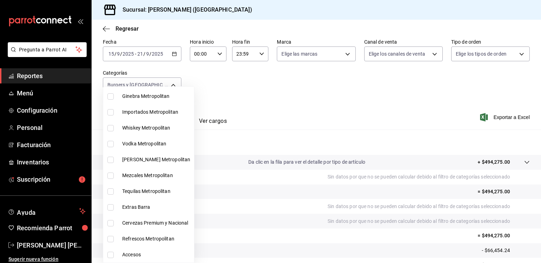
click at [267, 115] on div at bounding box center [270, 131] width 541 height 263
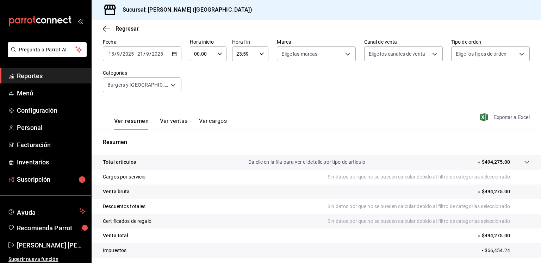
click at [503, 119] on span "Exportar a Excel" at bounding box center [505, 117] width 48 height 8
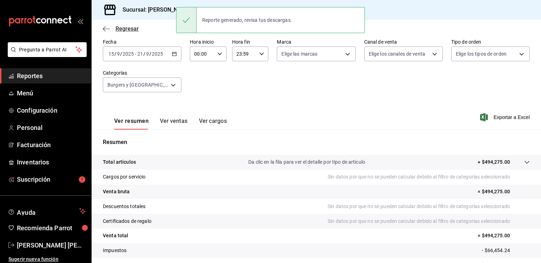
click at [103, 26] on icon "button" at bounding box center [106, 29] width 7 height 6
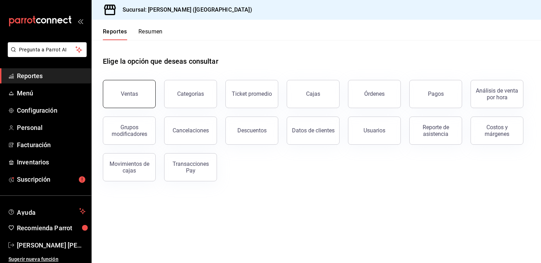
click at [137, 97] on div "Ventas" at bounding box center [129, 93] width 17 height 7
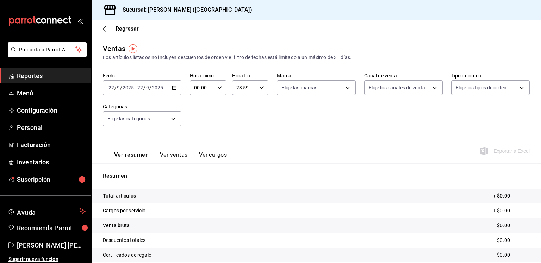
click at [172, 88] on icon "button" at bounding box center [174, 87] width 5 height 5
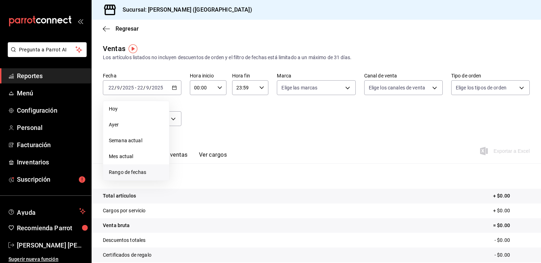
click at [148, 168] on li "Rango de fechas" at bounding box center [136, 172] width 66 height 16
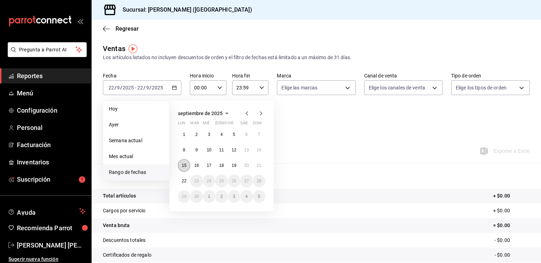
click at [183, 165] on abbr "15" at bounding box center [184, 165] width 5 height 5
click at [258, 166] on abbr "21" at bounding box center [259, 165] width 5 height 5
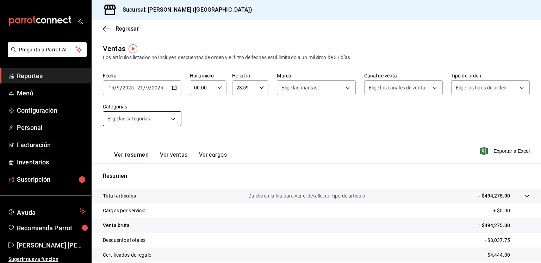
click at [174, 123] on body "Pregunta a Parrot AI Reportes Menú Configuración Personal Facturación Inventari…" at bounding box center [270, 131] width 541 height 263
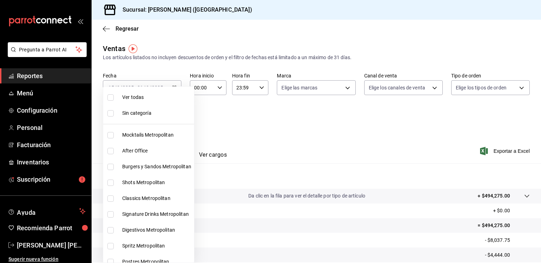
click at [130, 168] on span "Burgers y Sandos Metropolitan" at bounding box center [156, 166] width 69 height 7
type input "602acce8-4e7e-4328-9874-32a31f30861a"
checkbox input "true"
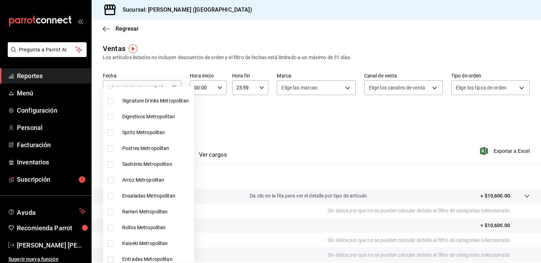
scroll to position [114, 0]
click at [114, 148] on label at bounding box center [111, 148] width 9 height 6
click at [114, 148] on input "checkbox" at bounding box center [110, 148] width 6 height 6
checkbox input "false"
type input "602acce8-4e7e-4328-9874-32a31f30861a"
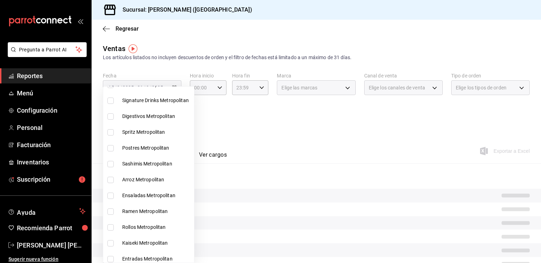
click at [116, 165] on label at bounding box center [111, 164] width 9 height 6
click at [114, 165] on input "checkbox" at bounding box center [110, 164] width 6 height 6
checkbox input "false"
click at [108, 153] on li "Postres Metropolitan" at bounding box center [148, 148] width 91 height 16
type input "602acce8-4e7e-4328-9874-32a31f30861a,7525f12c-2aa2-4968-8a57-f43a5a3a6826"
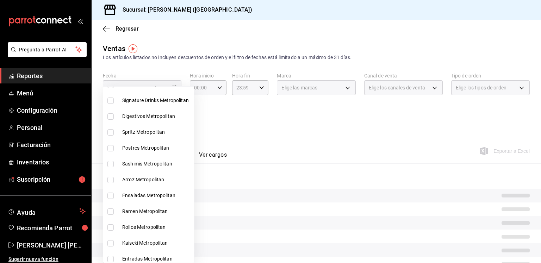
checkbox input "true"
click at [111, 165] on input "checkbox" at bounding box center [110, 164] width 6 height 6
checkbox input "true"
type input "602acce8-4e7e-4328-9874-32a31f30861a,7525f12c-2aa2-4968-8a57-f43a5a3a6826,eb078…"
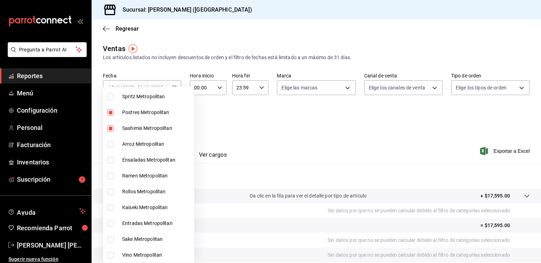
scroll to position [149, 0]
click at [110, 145] on input "checkbox" at bounding box center [110, 144] width 6 height 6
checkbox input "true"
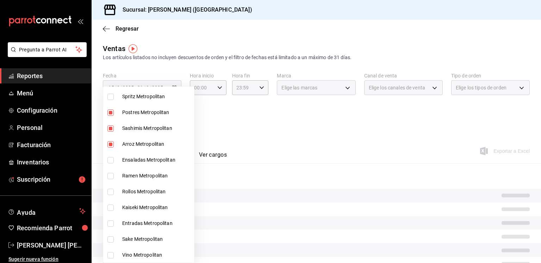
click at [110, 155] on li "Ensaladas Metropolitan" at bounding box center [148, 160] width 91 height 16
type input "602acce8-4e7e-4328-9874-32a31f30861a,7525f12c-2aa2-4968-8a57-f43a5a3a6826,eb078…"
checkbox input "true"
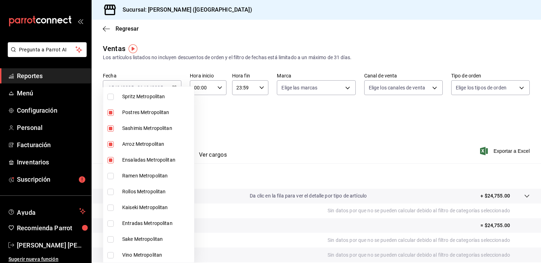
click at [110, 171] on li "Ramen Metropolitan" at bounding box center [148, 176] width 91 height 16
type input "602acce8-4e7e-4328-9874-32a31f30861a,7525f12c-2aa2-4968-8a57-f43a5a3a6826,eb078…"
checkbox input "true"
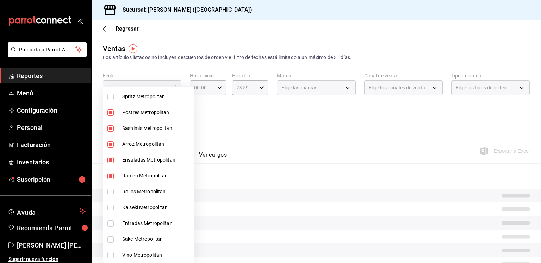
click at [110, 190] on input "checkbox" at bounding box center [110, 192] width 6 height 6
checkbox input "true"
type input "602acce8-4e7e-4328-9874-32a31f30861a,7525f12c-2aa2-4968-8a57-f43a5a3a6826,eb078…"
click at [110, 205] on input "checkbox" at bounding box center [110, 208] width 6 height 6
checkbox input "true"
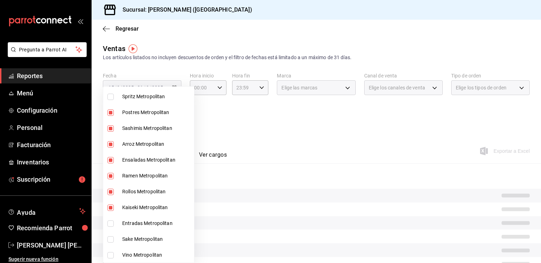
click at [109, 219] on li "Entradas Metropolitan" at bounding box center [148, 223] width 91 height 16
type input "602acce8-4e7e-4328-9874-32a31f30861a,7525f12c-2aa2-4968-8a57-f43a5a3a6826,eb078…"
checkbox input "true"
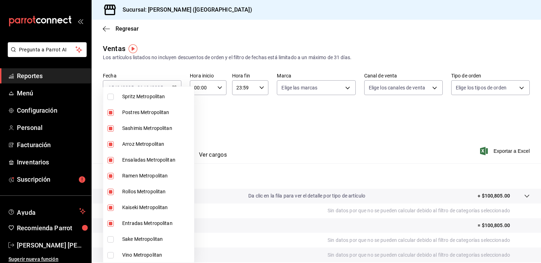
click at [348, 137] on div at bounding box center [270, 131] width 541 height 263
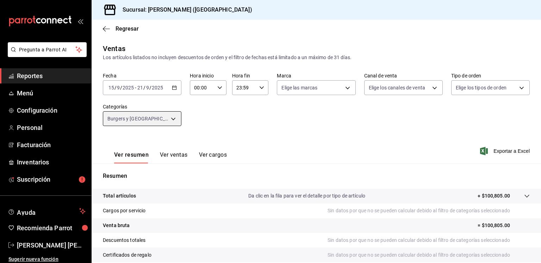
scroll to position [74, 0]
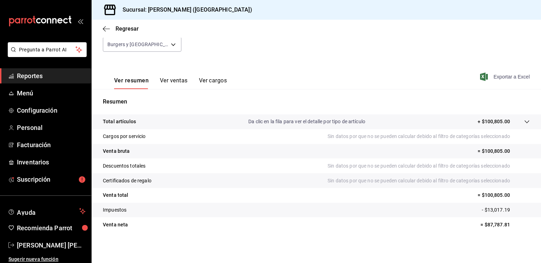
click at [484, 74] on span "Exportar a Excel" at bounding box center [505, 77] width 48 height 8
